Goal: Subscribe to service/newsletter

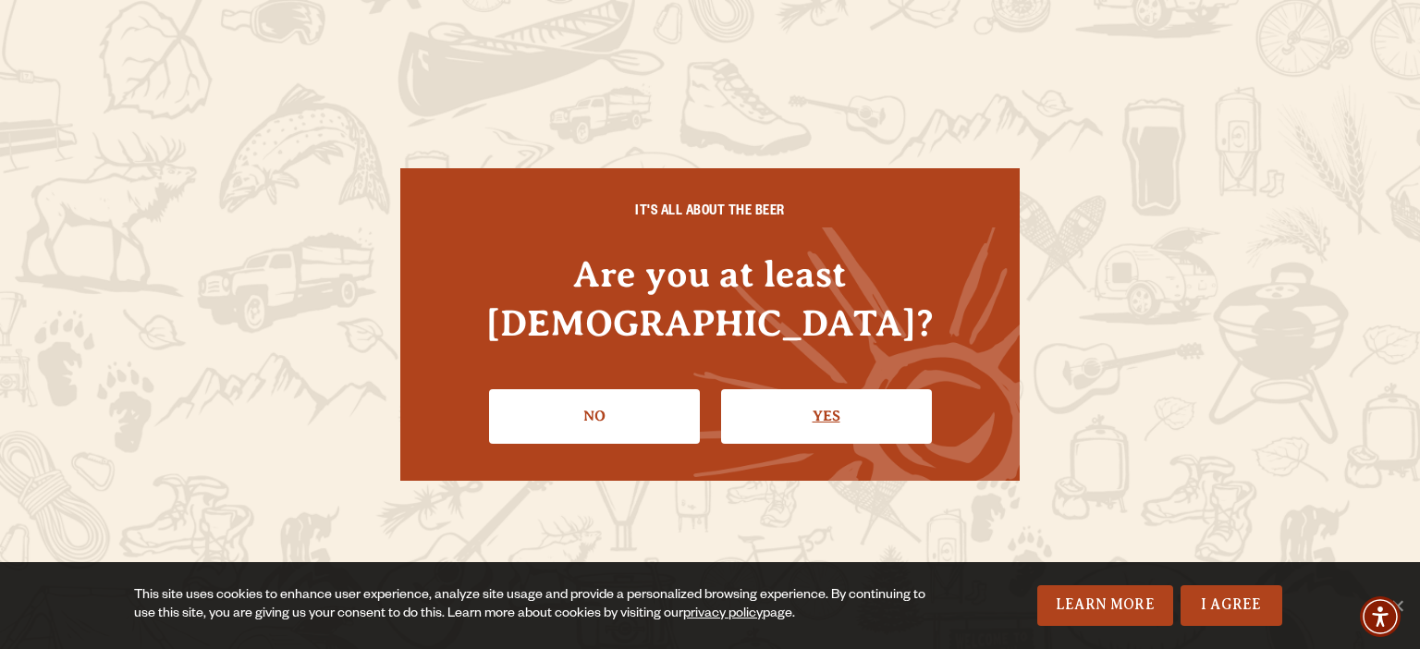
click at [786, 398] on link "Yes" at bounding box center [826, 416] width 211 height 54
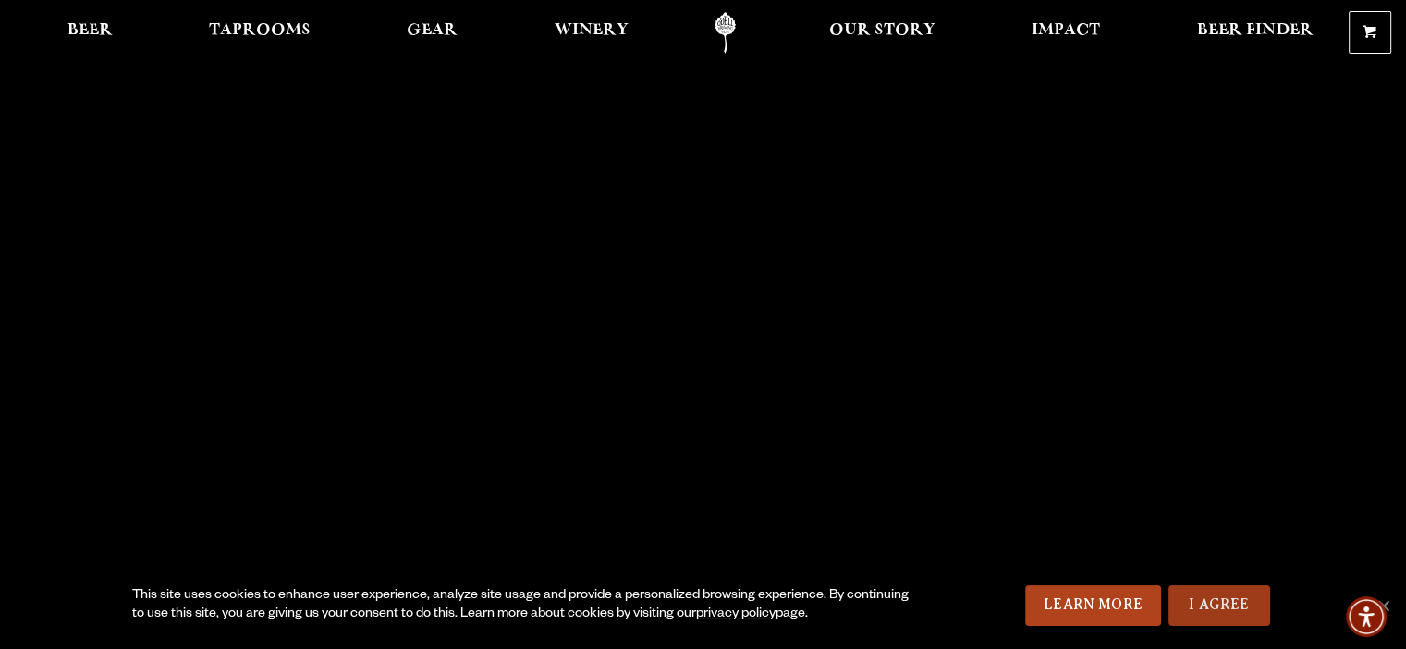
click at [1243, 604] on link "I Agree" at bounding box center [1220, 605] width 102 height 41
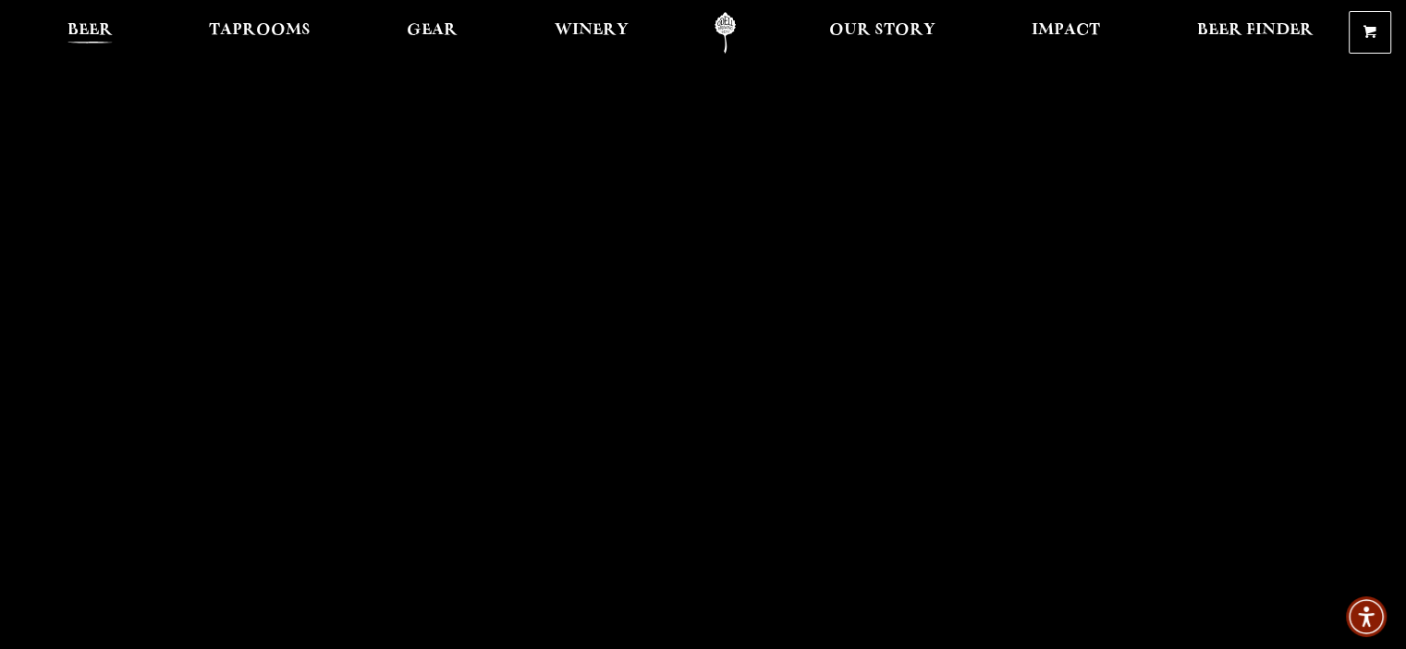
click at [98, 29] on span "Beer" at bounding box center [89, 30] width 45 height 15
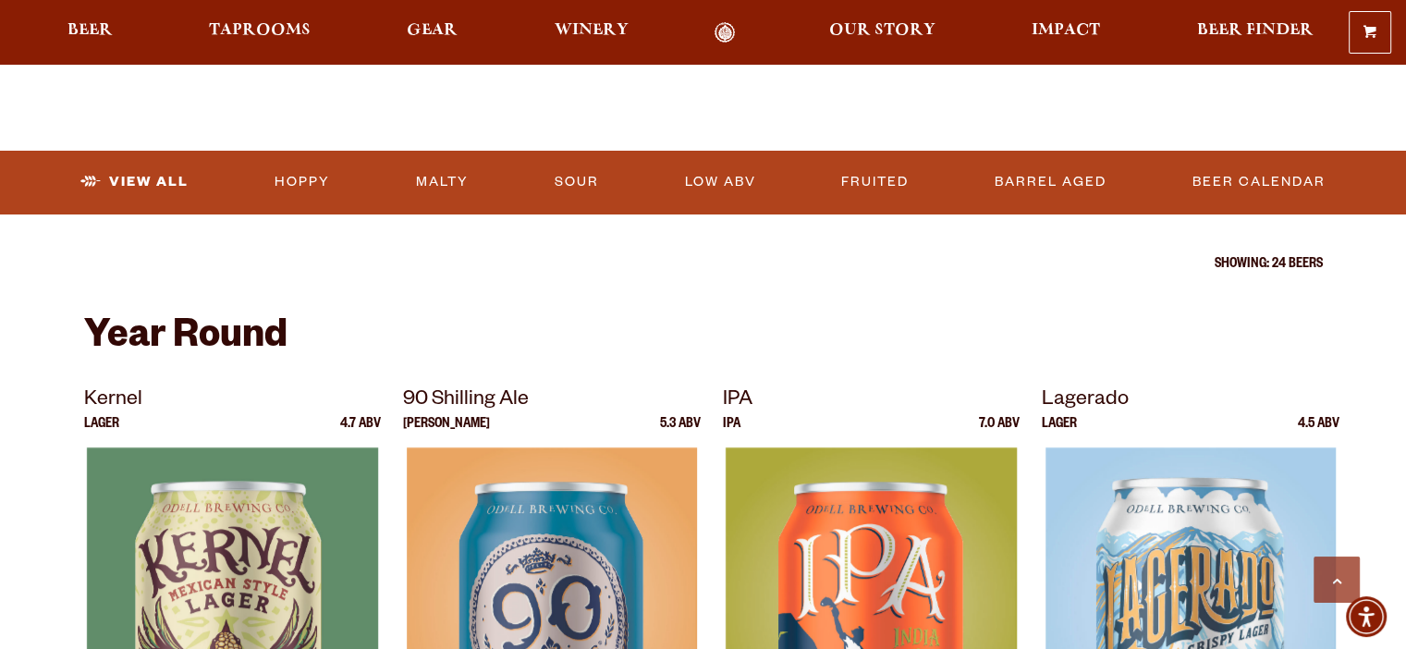
scroll to position [545, 0]
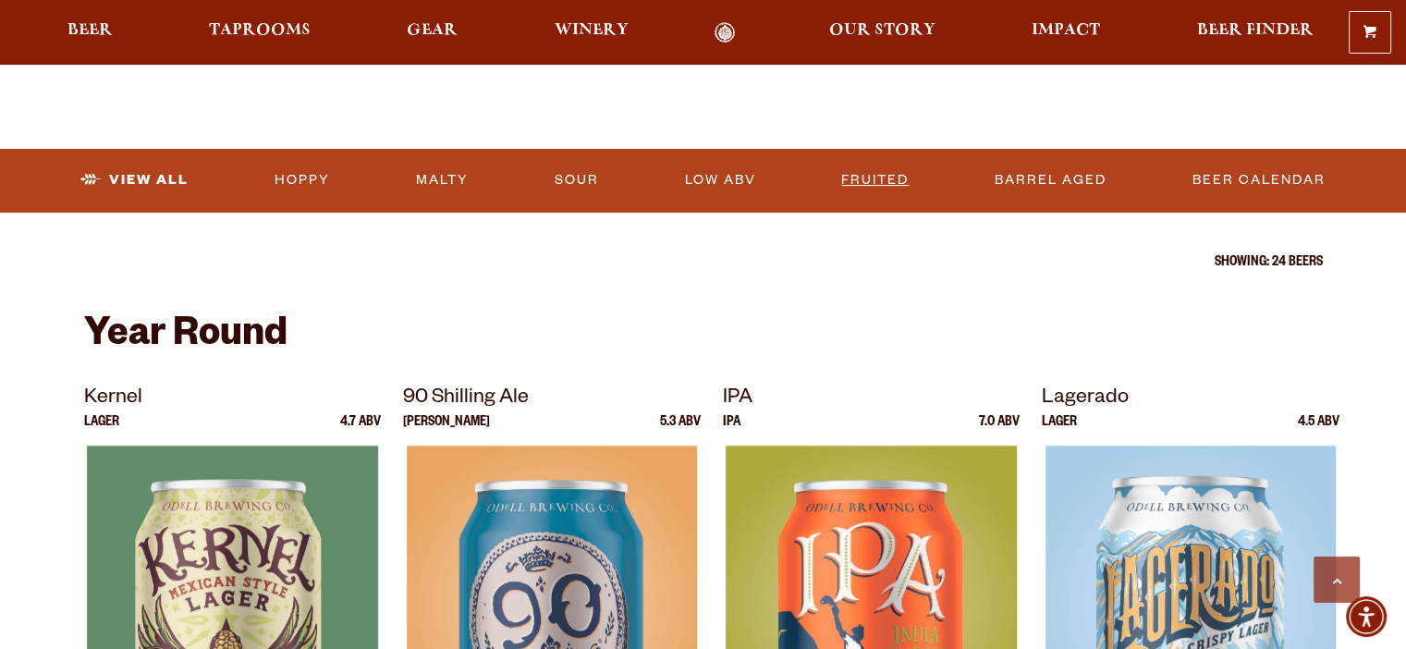
click at [878, 171] on link "Fruited" at bounding box center [875, 180] width 82 height 43
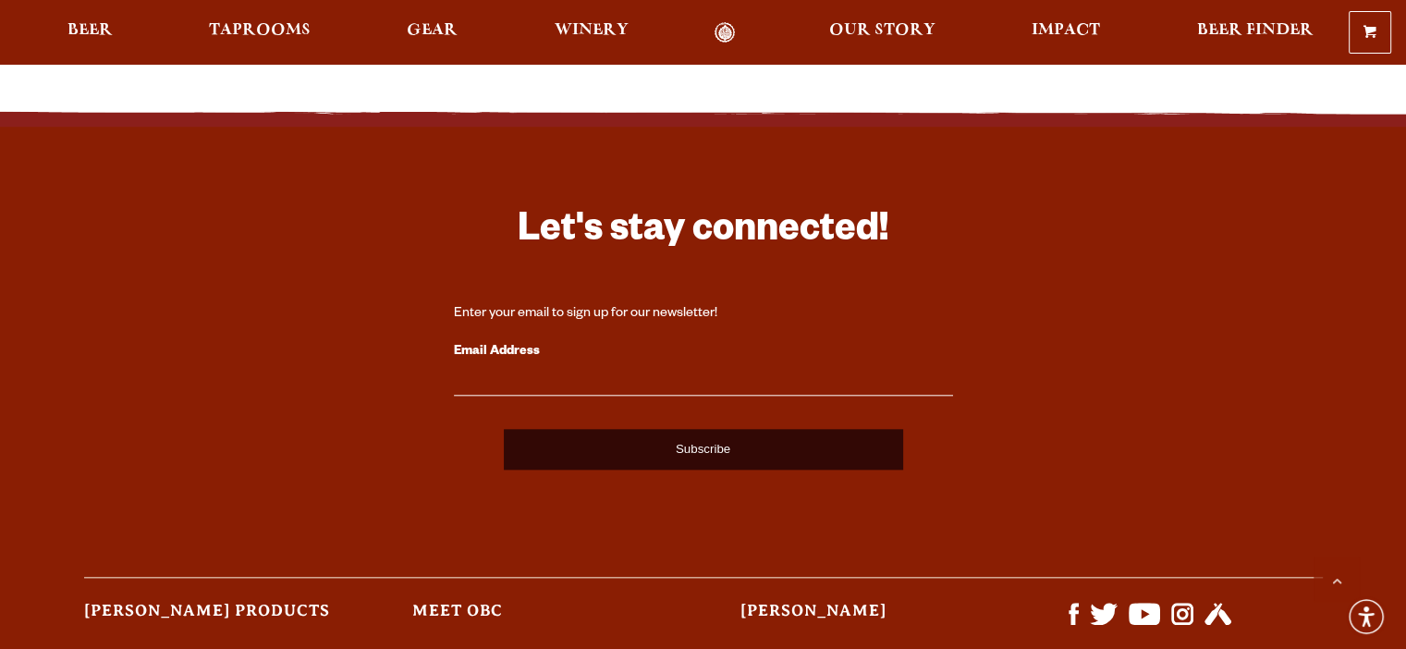
scroll to position [1854, 0]
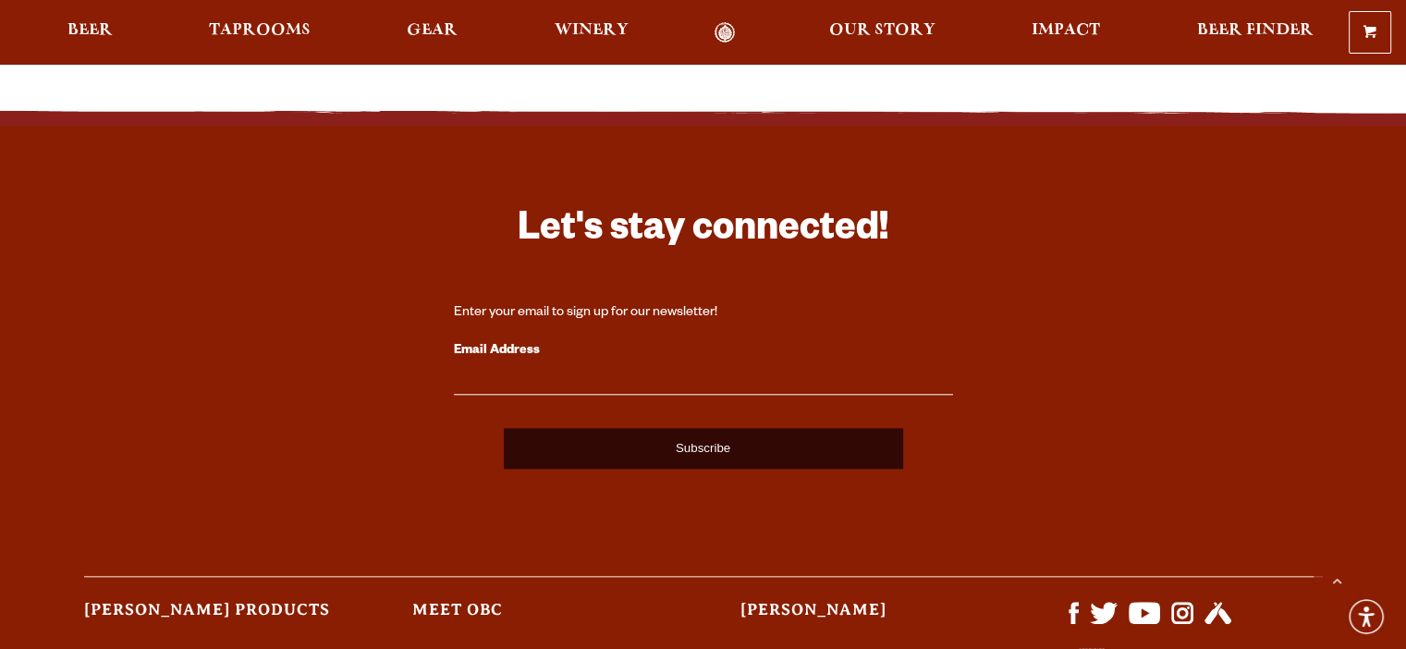
click at [505, 389] on input "Email Address" at bounding box center [703, 383] width 499 height 24
type input "sgaindhu11@frontier.com"
click at [655, 442] on input "Subscribe" at bounding box center [703, 448] width 399 height 41
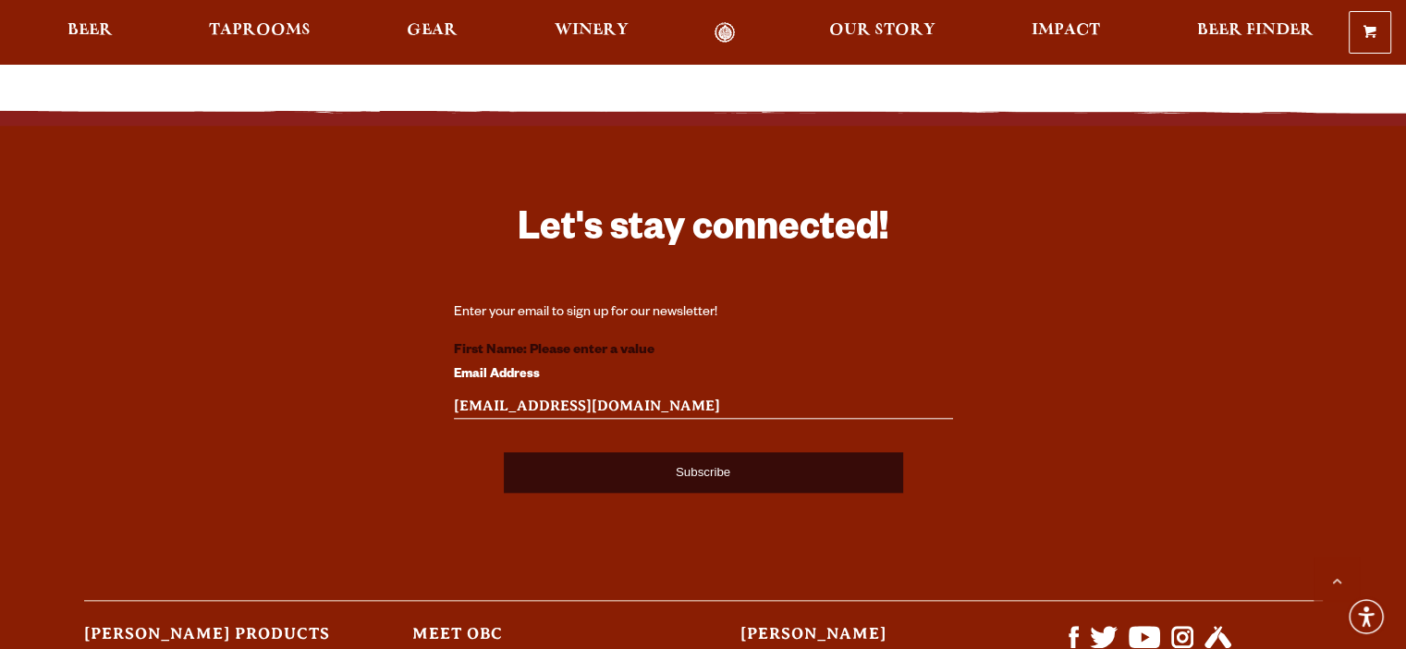
click at [667, 471] on input "Subscribe" at bounding box center [703, 472] width 399 height 41
click at [503, 344] on strong "First Name: Please enter a value" at bounding box center [554, 351] width 201 height 15
click at [573, 351] on strong "First Name: Please enter a value" at bounding box center [554, 351] width 201 height 15
click at [573, 349] on strong "First Name: Please enter a value" at bounding box center [554, 351] width 201 height 15
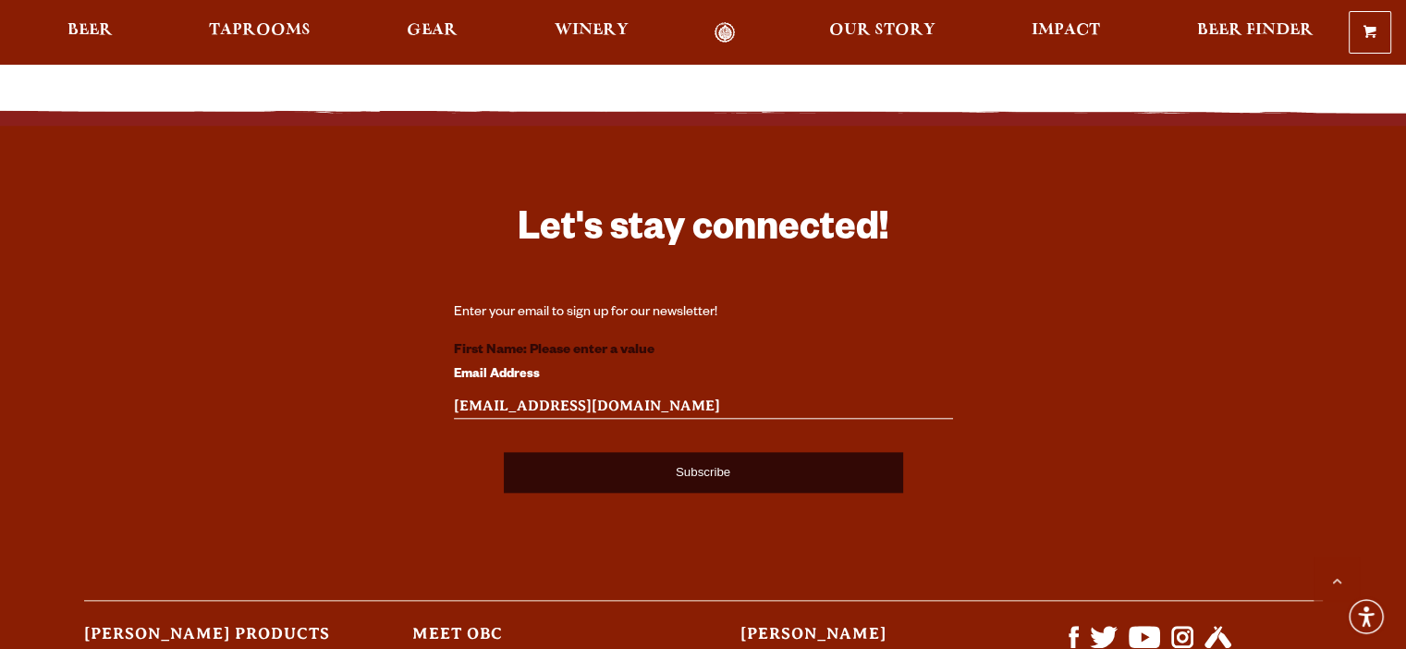
click at [699, 336] on form "Enter your email to sign up for our newsletter! First Name: Please enter a valu…" at bounding box center [703, 398] width 499 height 189
click at [665, 341] on div "First Name: Please enter a value" at bounding box center [703, 351] width 499 height 24
click at [655, 344] on strong "First Name: Please enter a value" at bounding box center [554, 351] width 201 height 15
click at [653, 345] on strong "First Name: Please enter a value" at bounding box center [554, 351] width 201 height 15
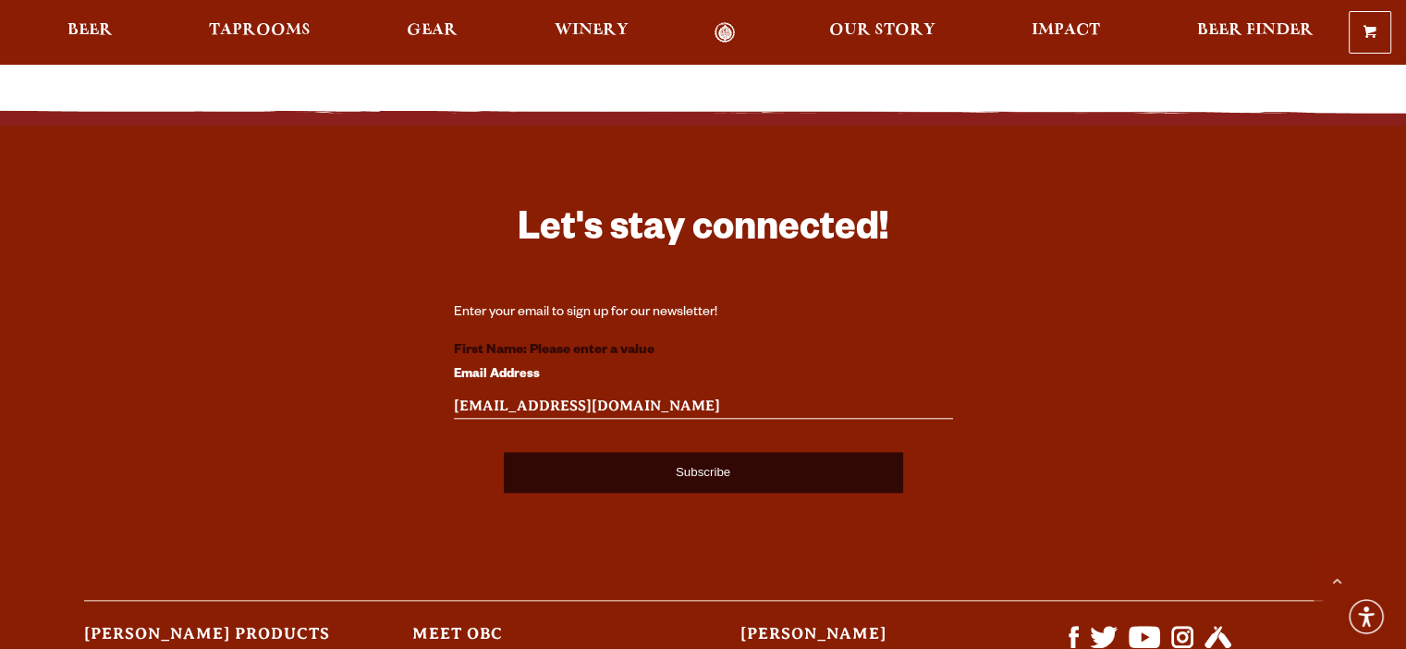
click at [579, 350] on strong "First Name: Please enter a value" at bounding box center [554, 351] width 201 height 15
click at [513, 352] on strong "First Name: Please enter a value" at bounding box center [554, 351] width 201 height 15
click at [675, 345] on div "First Name: Please enter a value" at bounding box center [703, 351] width 499 height 24
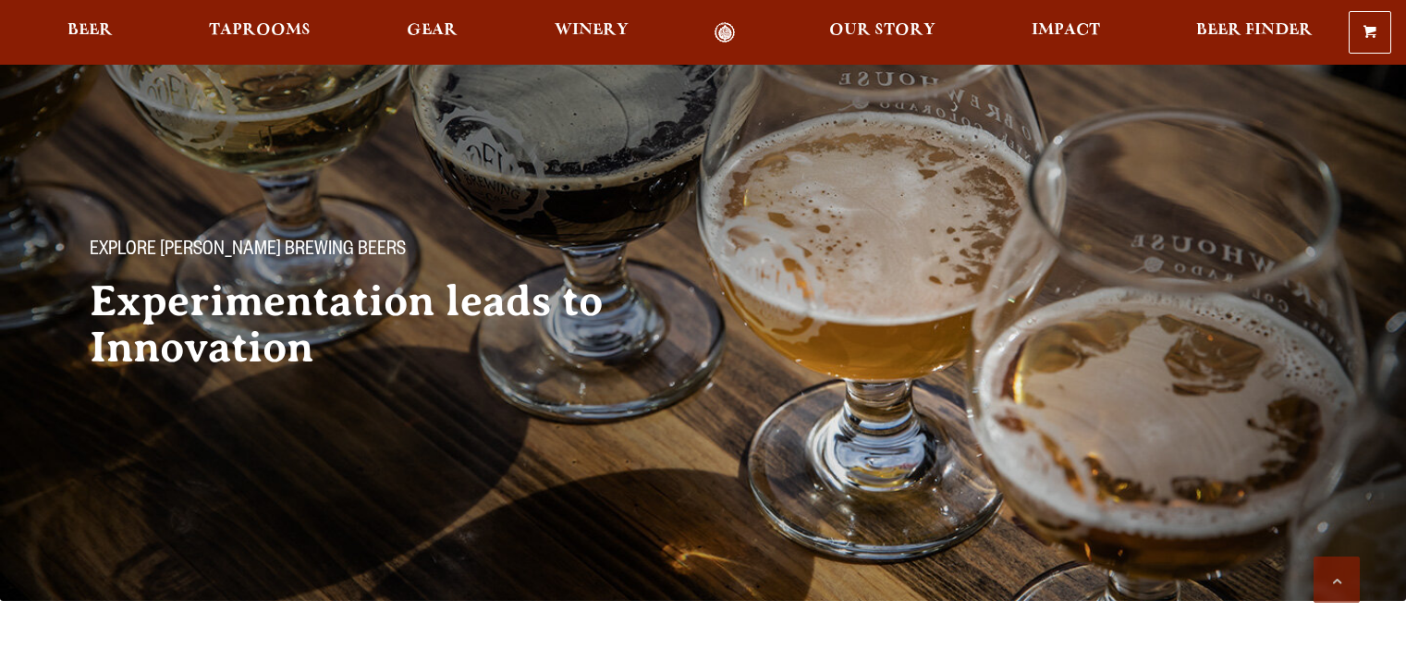
scroll to position [545, 0]
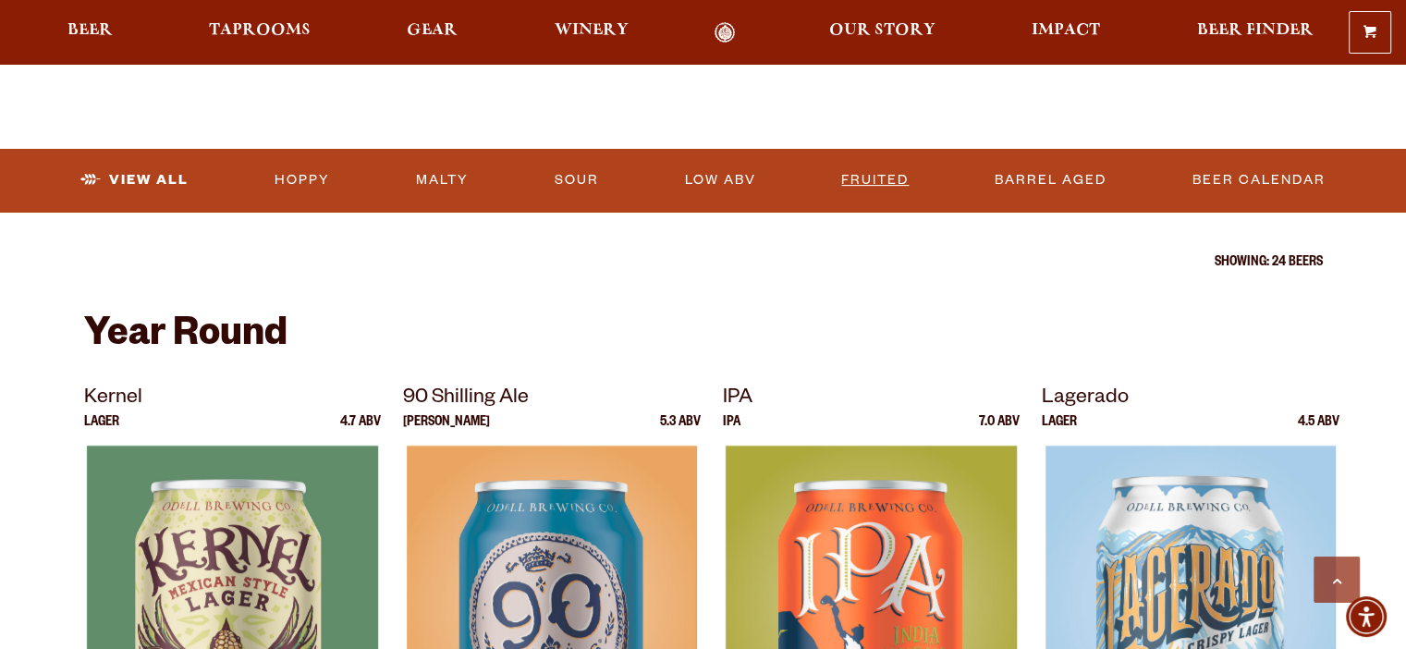
click at [865, 181] on link "Fruited" at bounding box center [875, 180] width 82 height 43
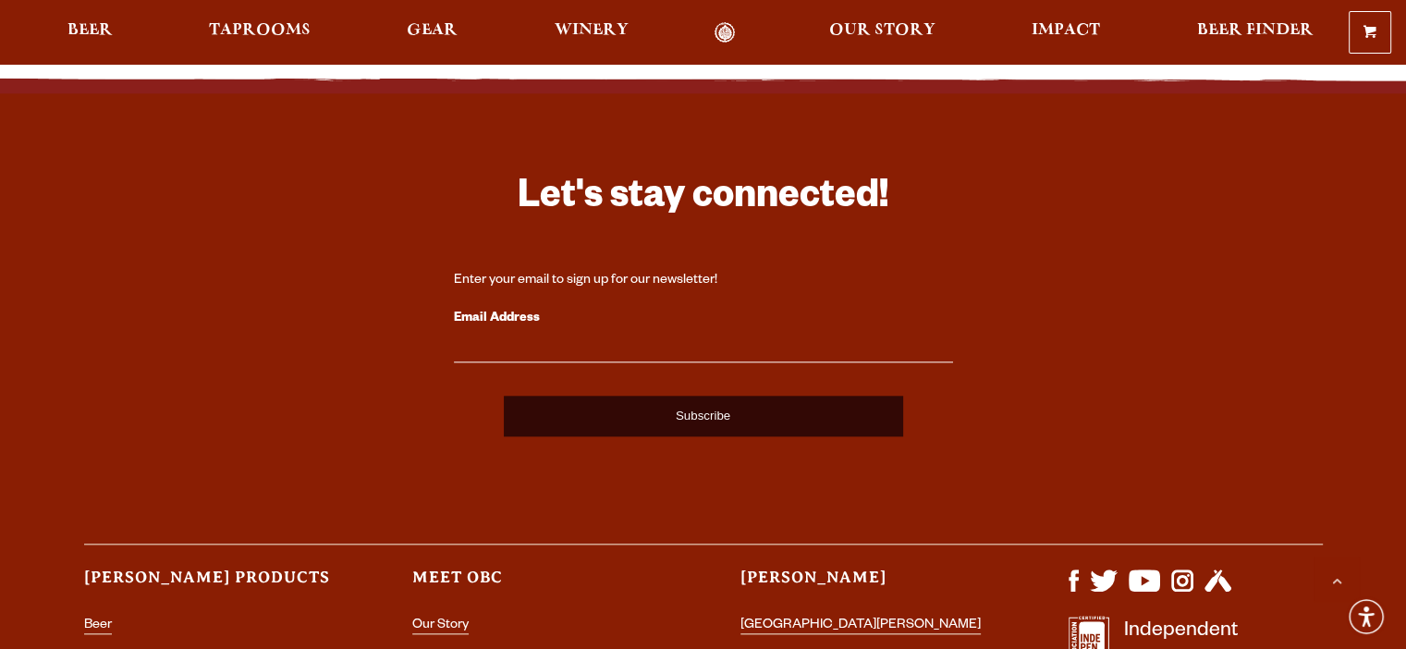
scroll to position [1891, 0]
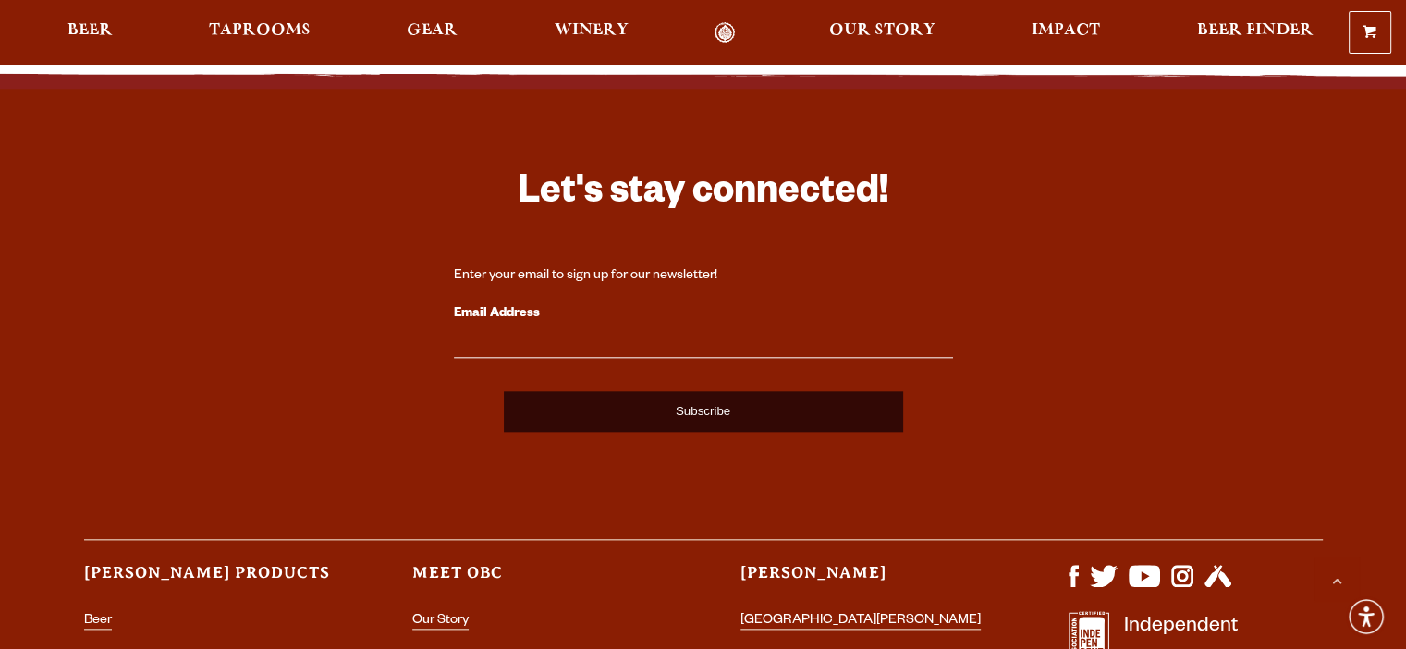
click at [569, 273] on div "Enter your email to sign up for our newsletter!" at bounding box center [703, 276] width 499 height 18
click at [541, 351] on input "Email Address" at bounding box center [703, 346] width 499 height 24
type input "sgaindhu11@frontier.com"
click at [606, 417] on input "Subscribe" at bounding box center [703, 411] width 399 height 41
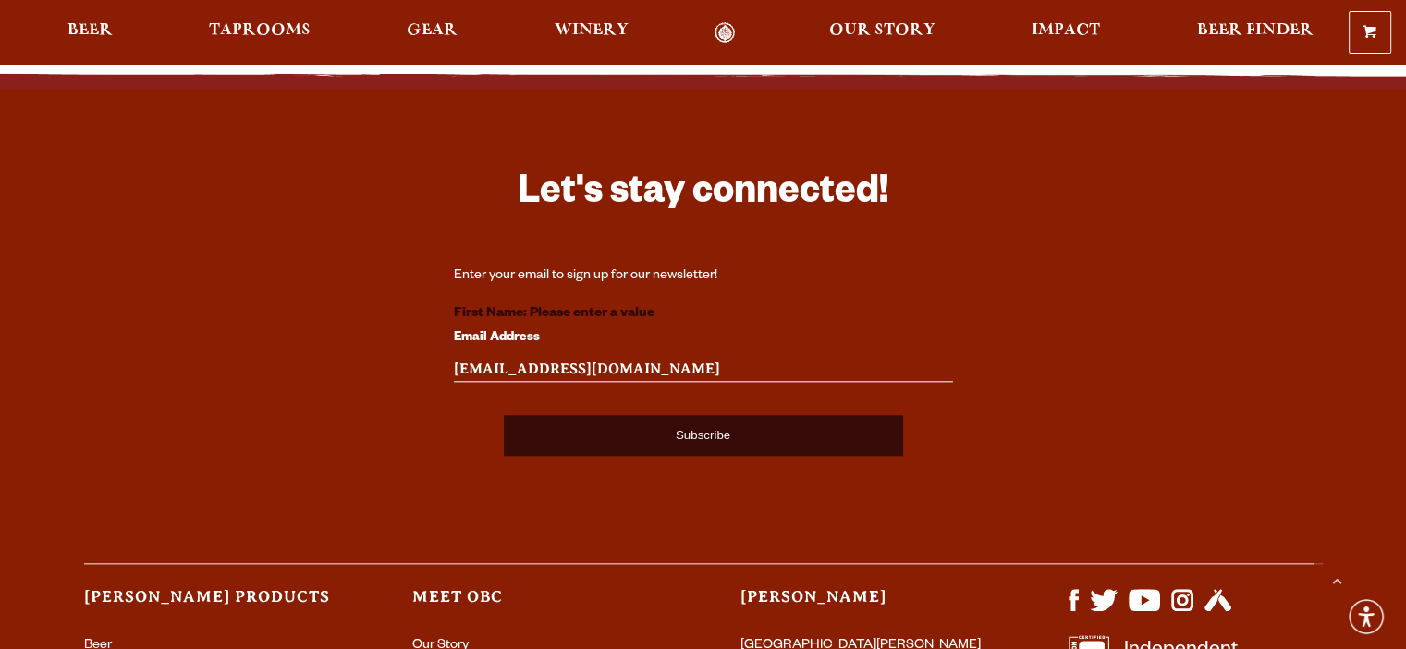
click at [673, 409] on div "Subscribe" at bounding box center [703, 426] width 499 height 59
click at [517, 310] on strong "First Name: Please enter a value" at bounding box center [554, 314] width 201 height 15
click at [551, 312] on strong "First Name: Please enter a value" at bounding box center [554, 314] width 201 height 15
click at [436, 471] on div "Let's stay connected! Enter your email to sign up for our newsletter! First Nam…" at bounding box center [703, 543] width 1331 height 751
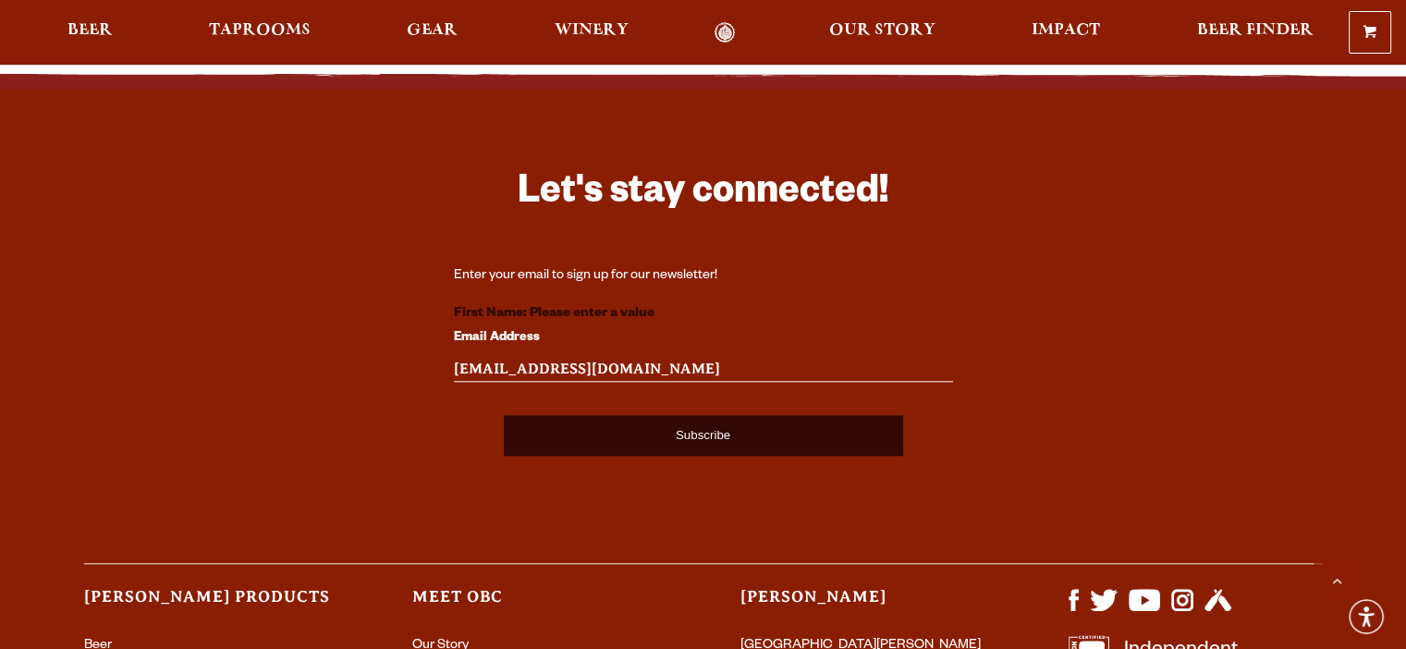
click at [1060, 411] on div "Let's stay connected! Enter your email to sign up for our newsletter! First Nam…" at bounding box center [703, 543] width 1331 height 751
